Goal: Transaction & Acquisition: Purchase product/service

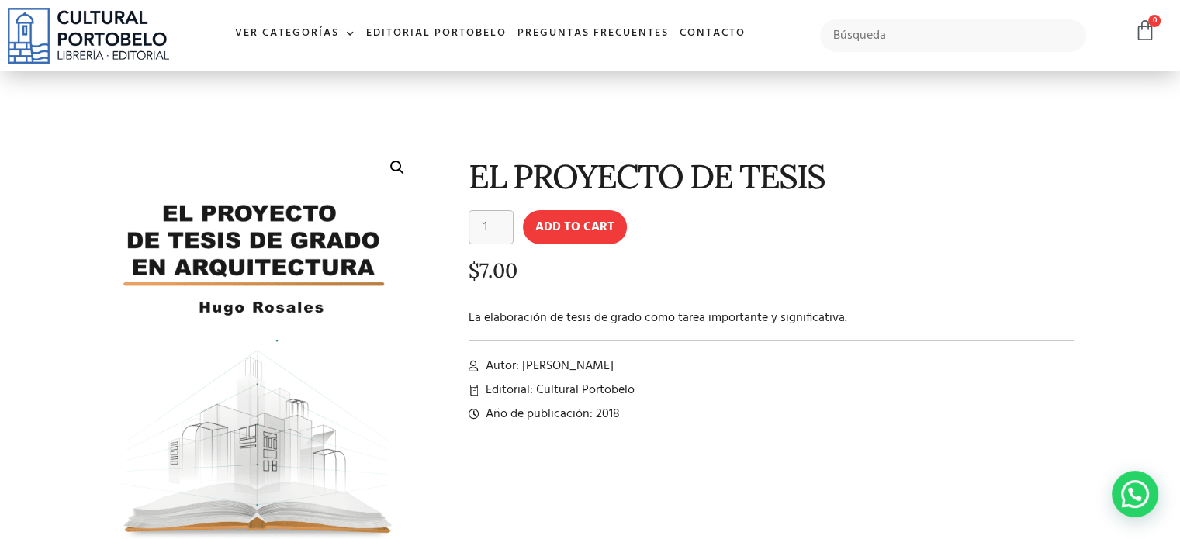
click at [484, 265] on bdi "$ 7.00" at bounding box center [493, 271] width 49 height 26
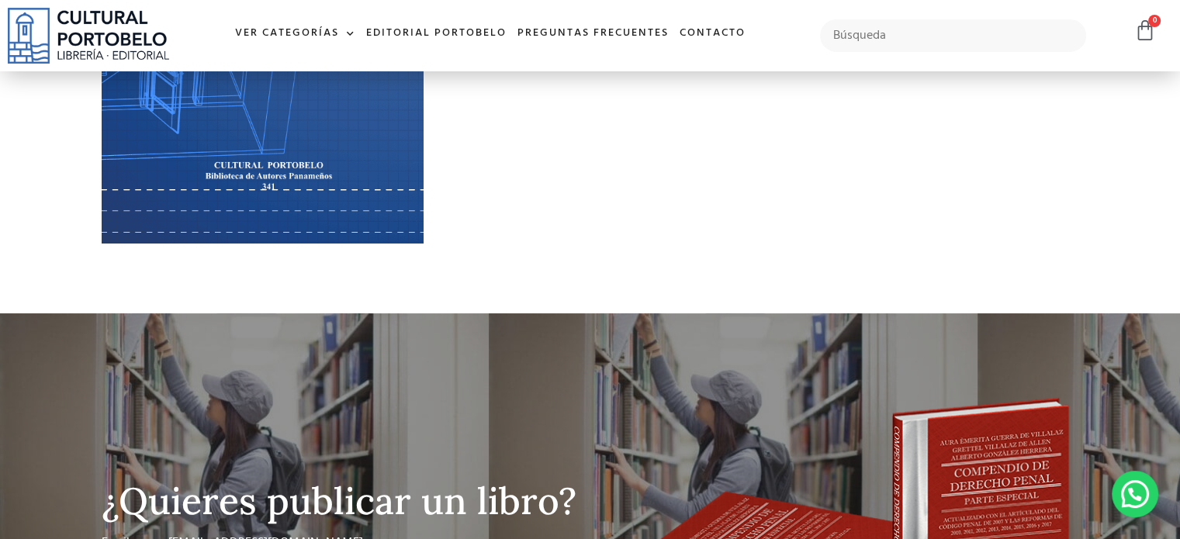
scroll to position [133, 0]
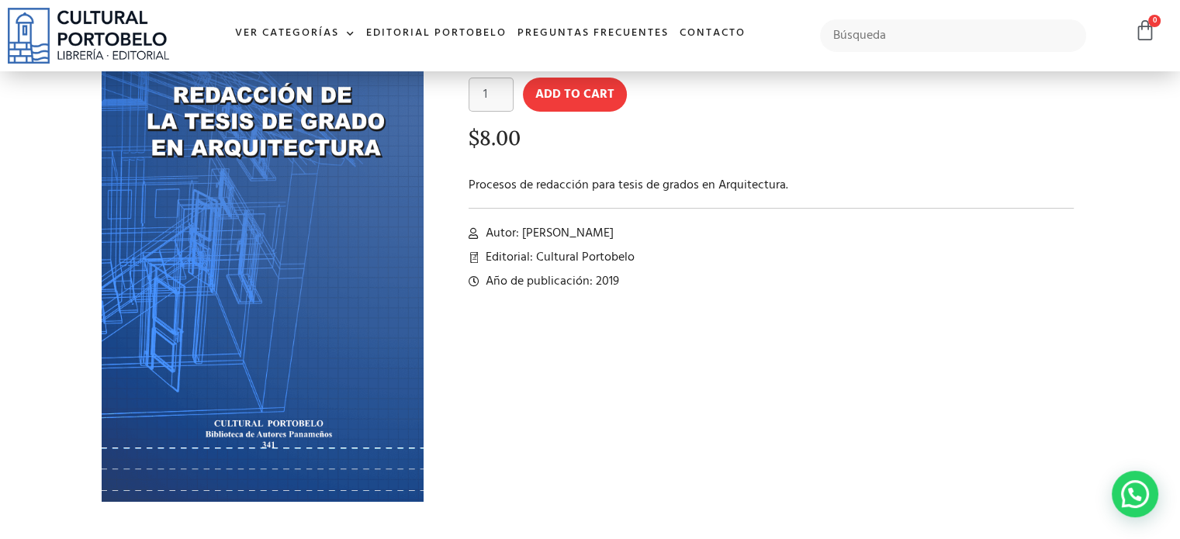
click at [599, 355] on div "REDACCIÓN DE TESIS DE GRADO. REDACCIÓN DE TESIS DE GRADO. quantity 1 Add to car…" at bounding box center [759, 268] width 656 height 534
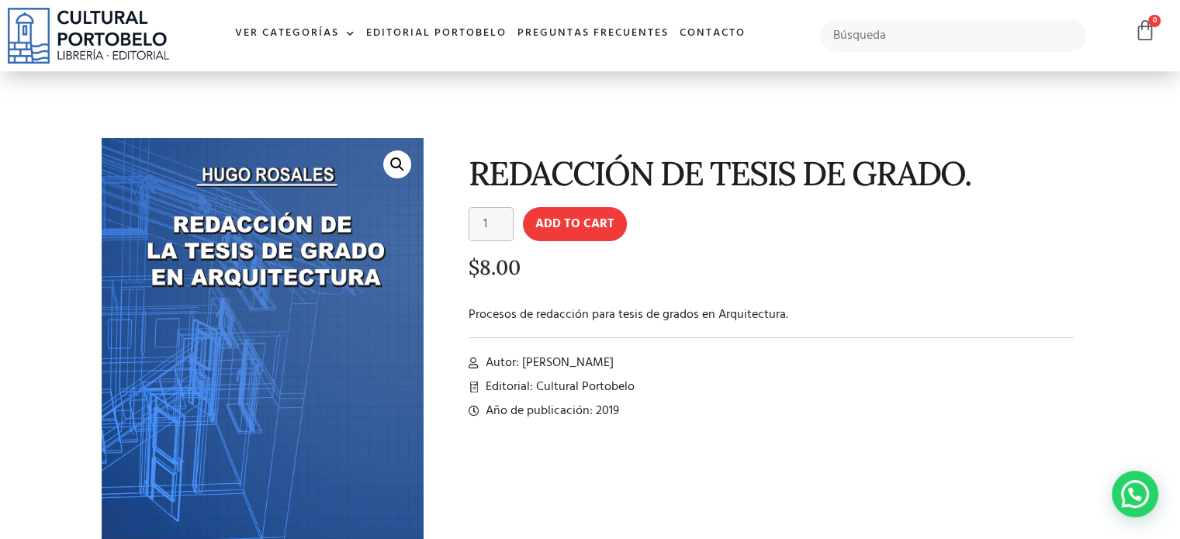
scroll to position [0, 0]
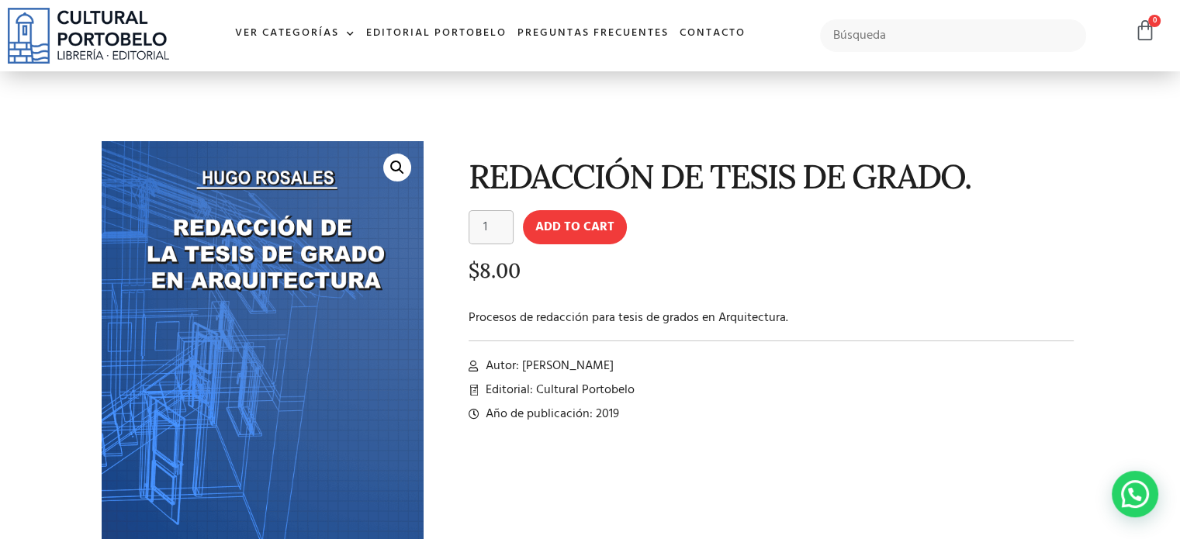
click at [401, 174] on link "🔍" at bounding box center [397, 168] width 28 height 28
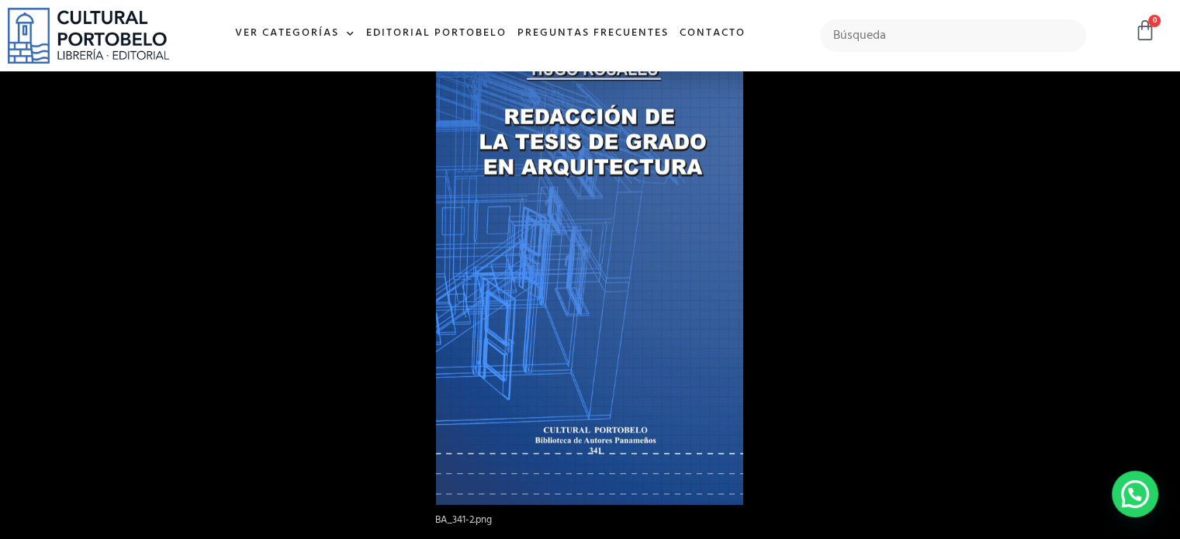
click at [919, 331] on div at bounding box center [1026, 303] width 1180 height 539
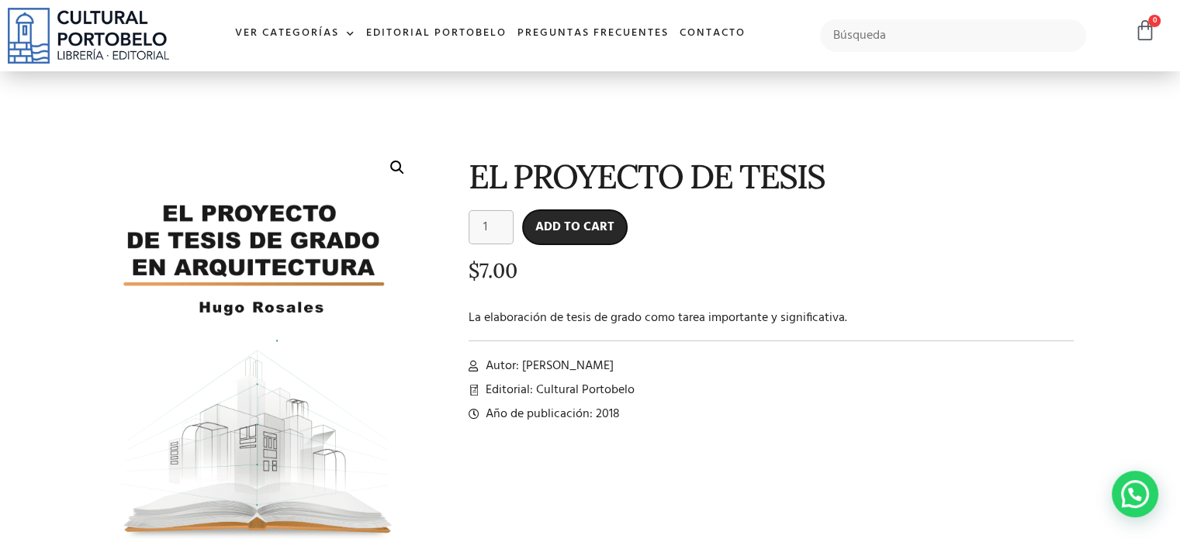
click at [571, 220] on button "Add to cart" at bounding box center [575, 227] width 104 height 34
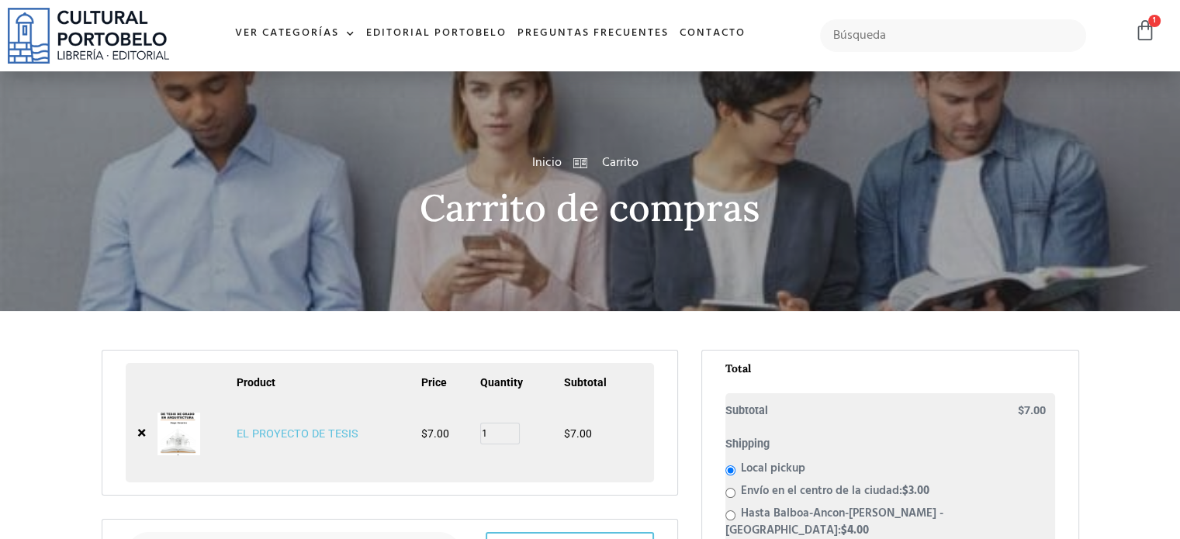
scroll to position [258, 0]
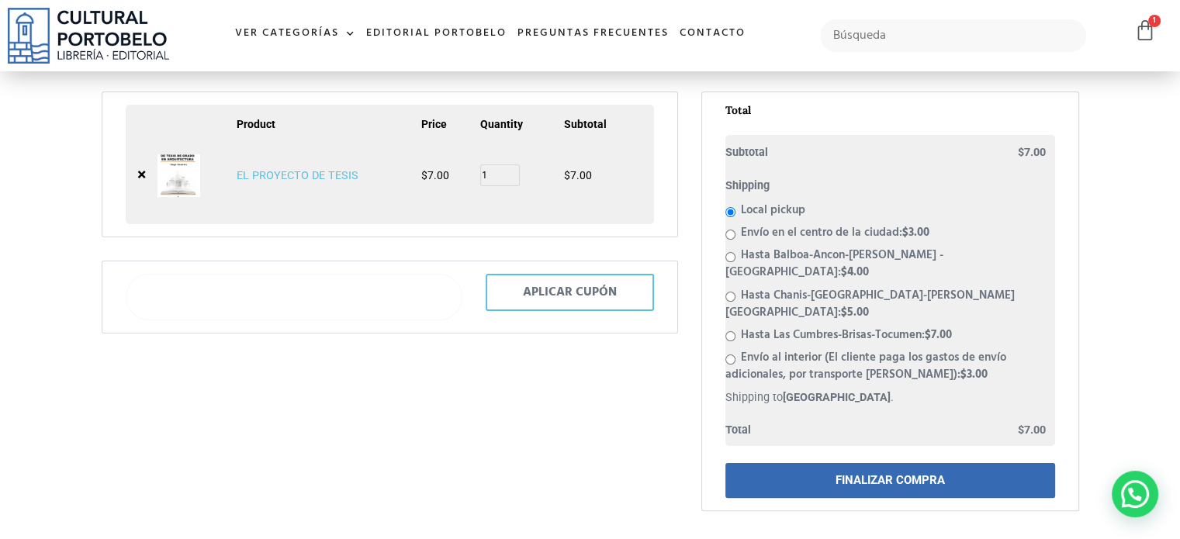
click at [361, 308] on input "text" at bounding box center [294, 297] width 337 height 47
